Goal: Task Accomplishment & Management: Manage account settings

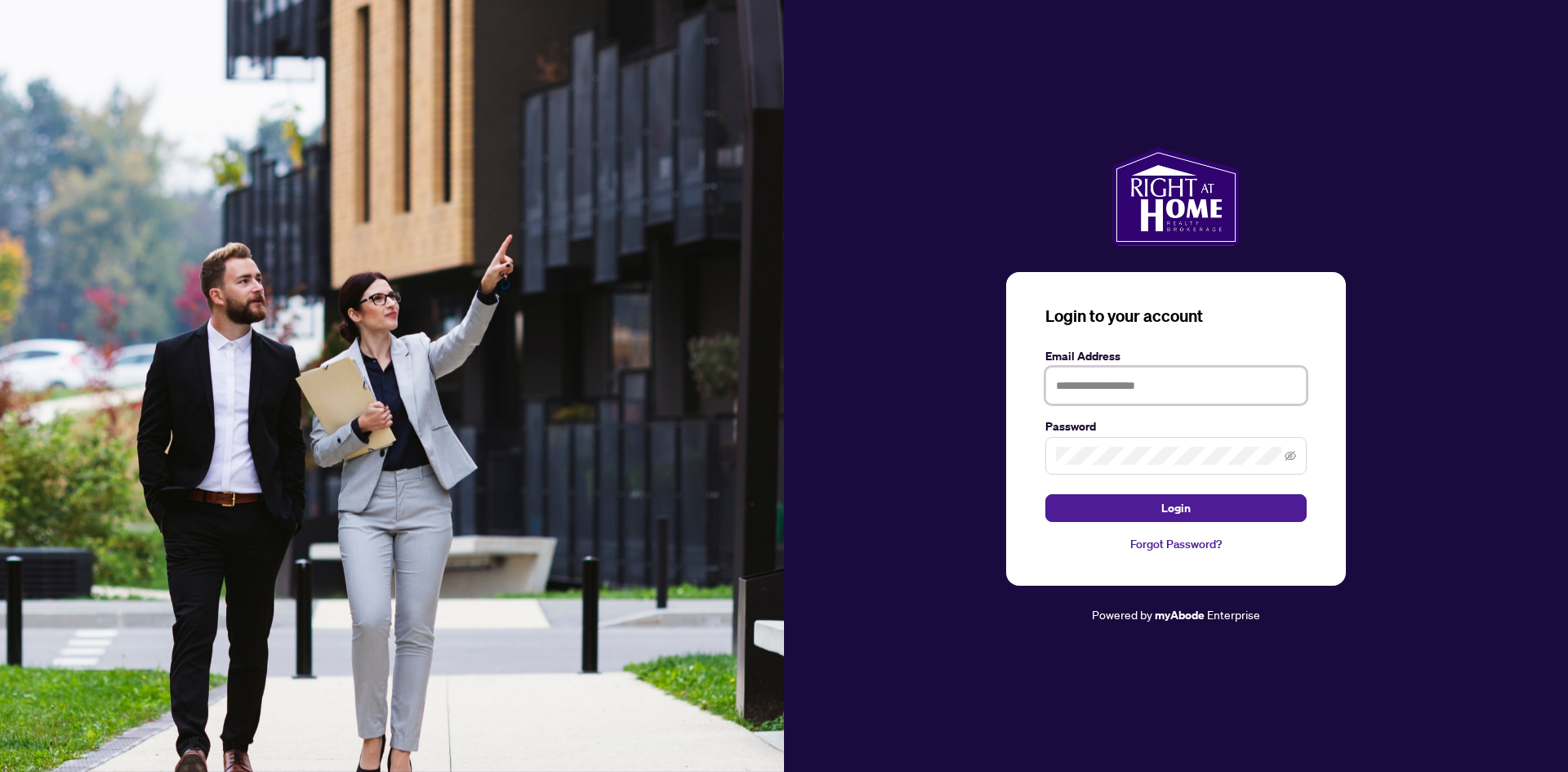
click at [1196, 381] on input "text" at bounding box center [1176, 386] width 262 height 38
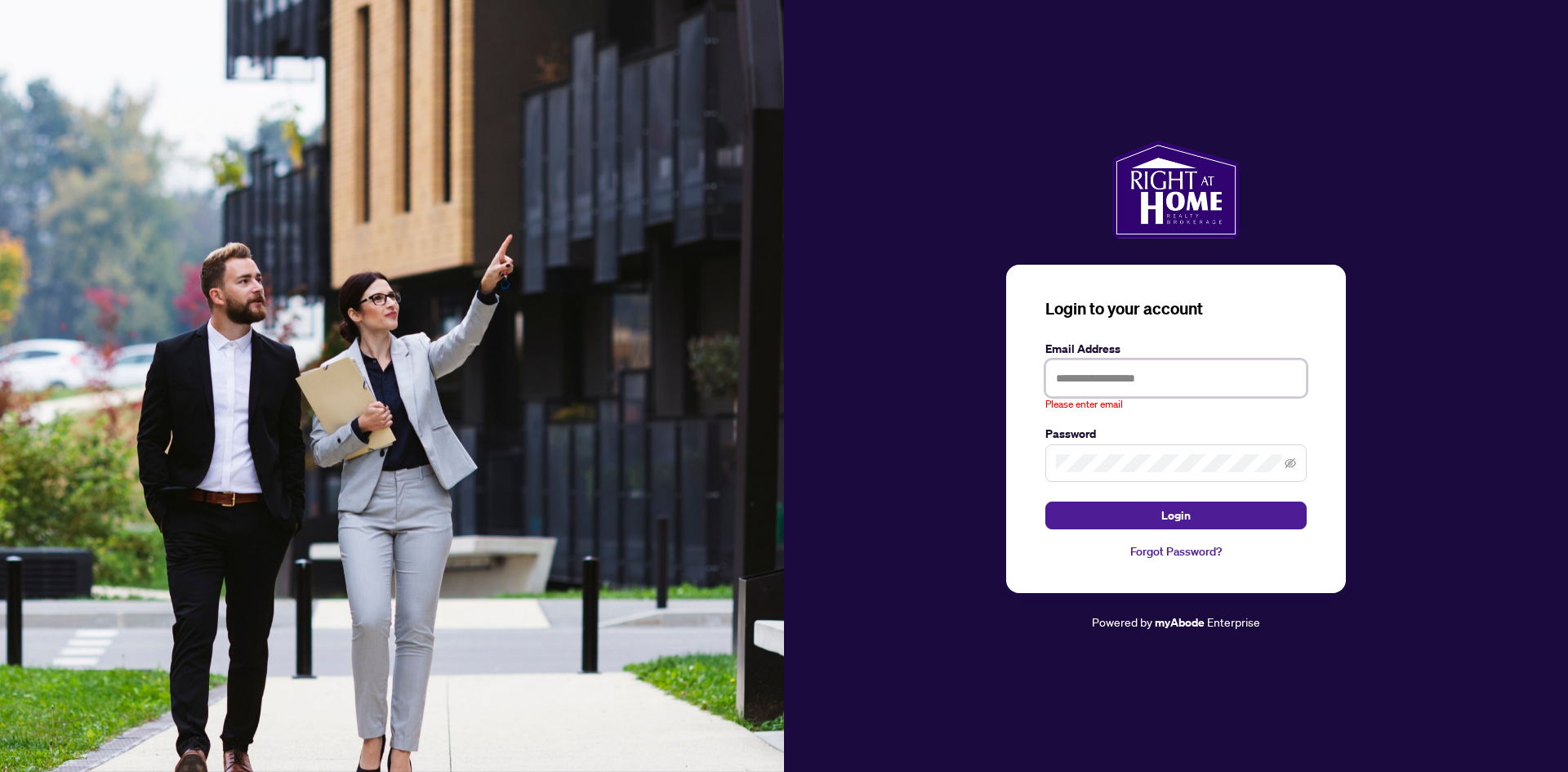
click at [1220, 382] on input "text" at bounding box center [1176, 379] width 262 height 38
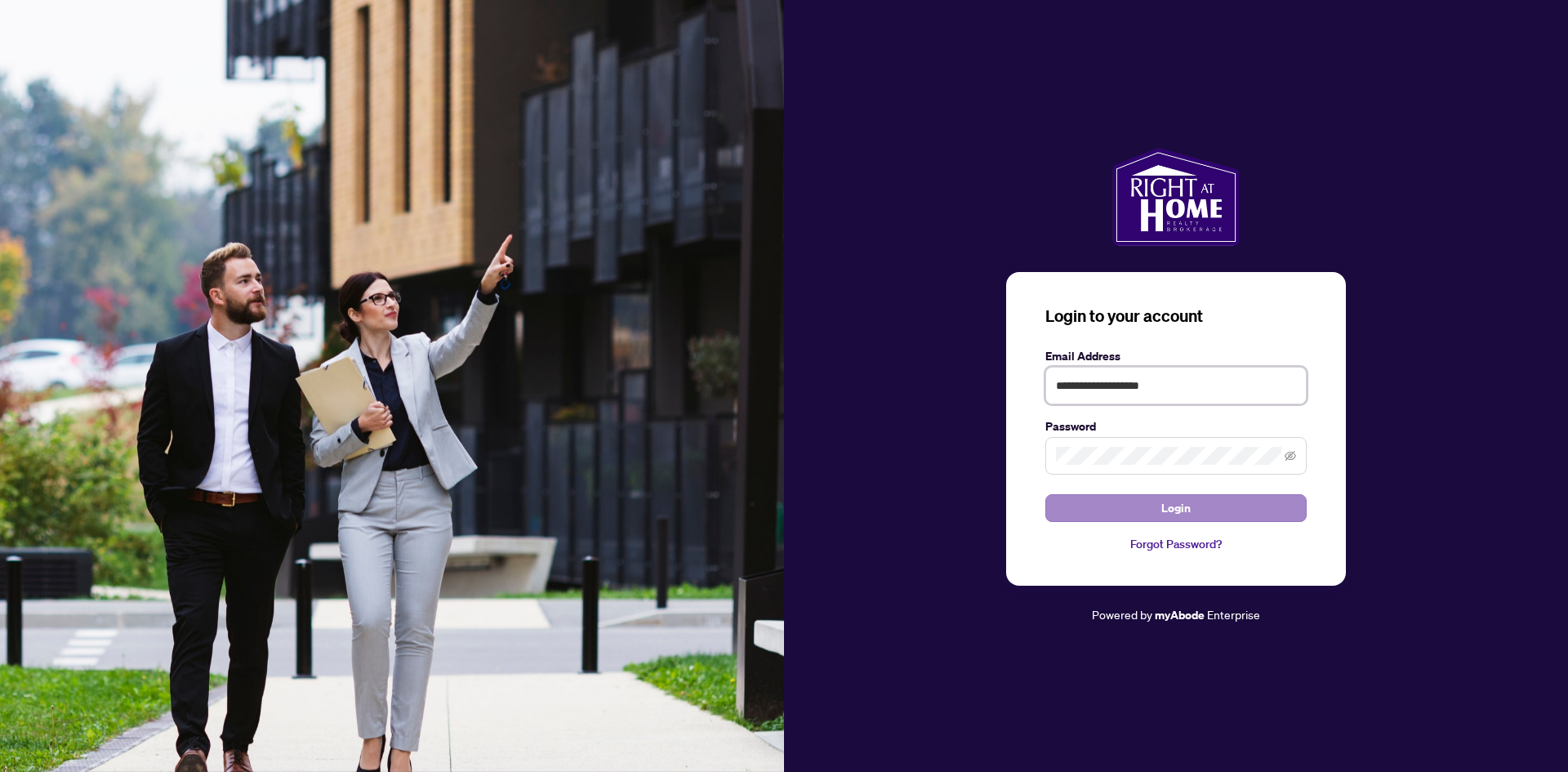
type input "**********"
click at [1136, 514] on button "Login" at bounding box center [1176, 508] width 262 height 28
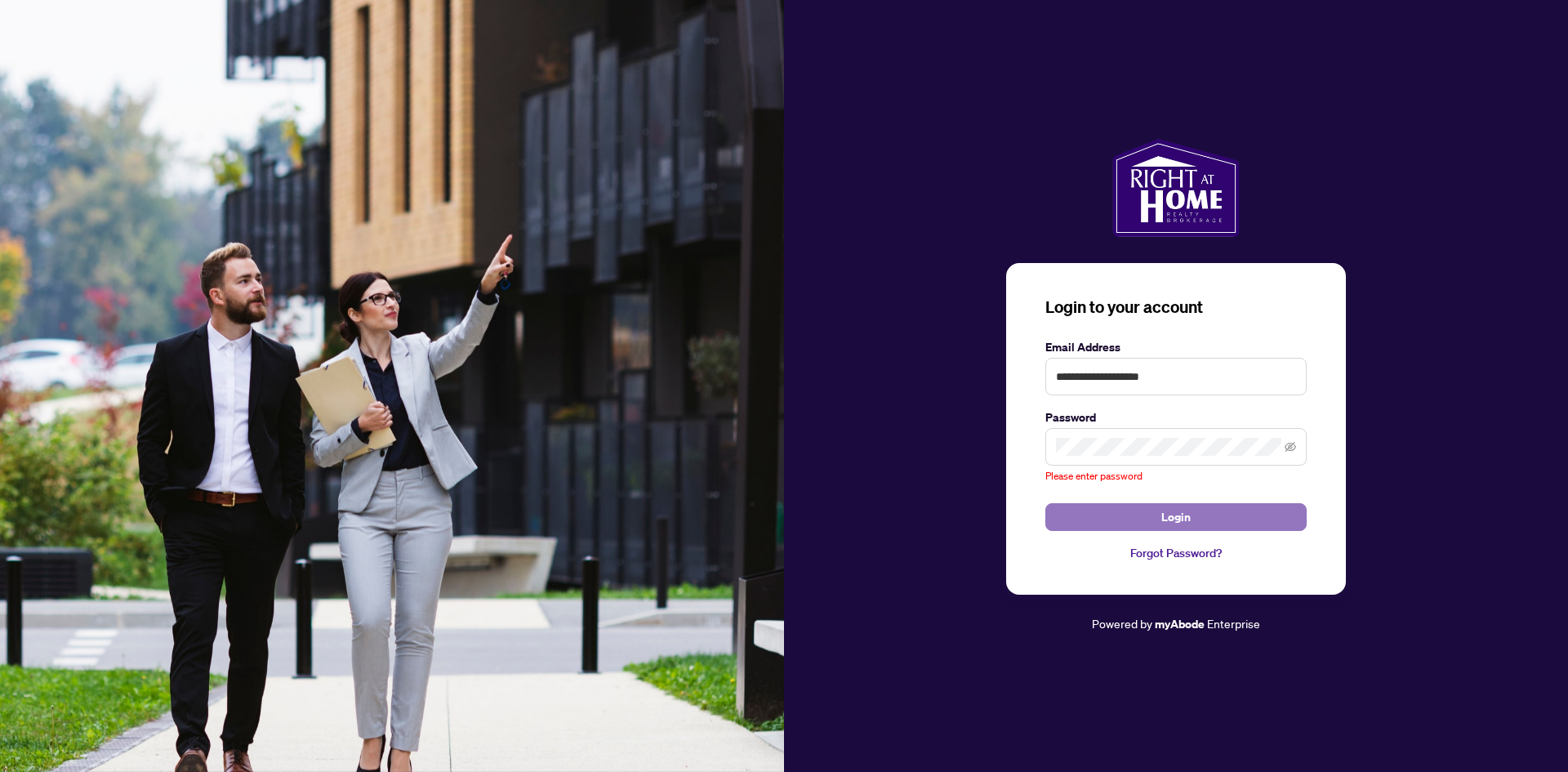
click at [1174, 517] on span "Login" at bounding box center [1176, 516] width 29 height 26
click at [1165, 512] on span "Login" at bounding box center [1176, 516] width 29 height 26
click at [1285, 447] on icon "eye-invisible" at bounding box center [1289, 445] width 11 height 10
